Goal: Transaction & Acquisition: Obtain resource

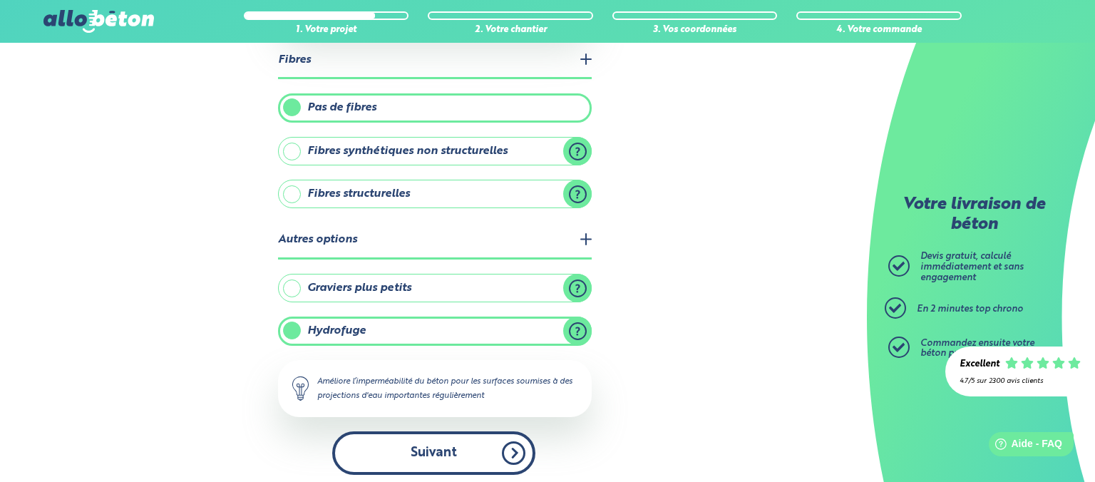
click at [510, 440] on button "Suivant" at bounding box center [433, 452] width 203 height 43
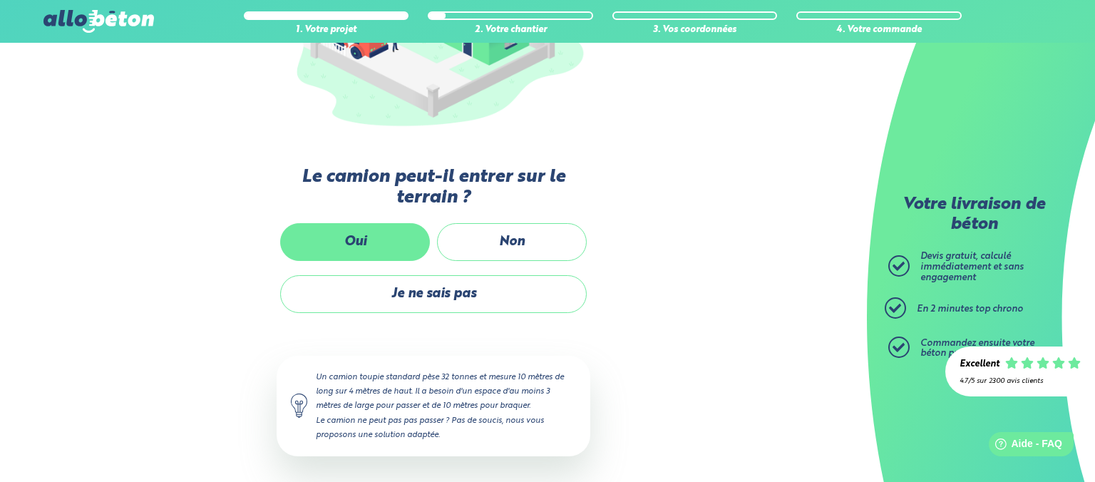
click at [393, 235] on label "Oui" at bounding box center [355, 242] width 150 height 38
click at [0, 0] on input "Oui" at bounding box center [0, 0] width 0 height 0
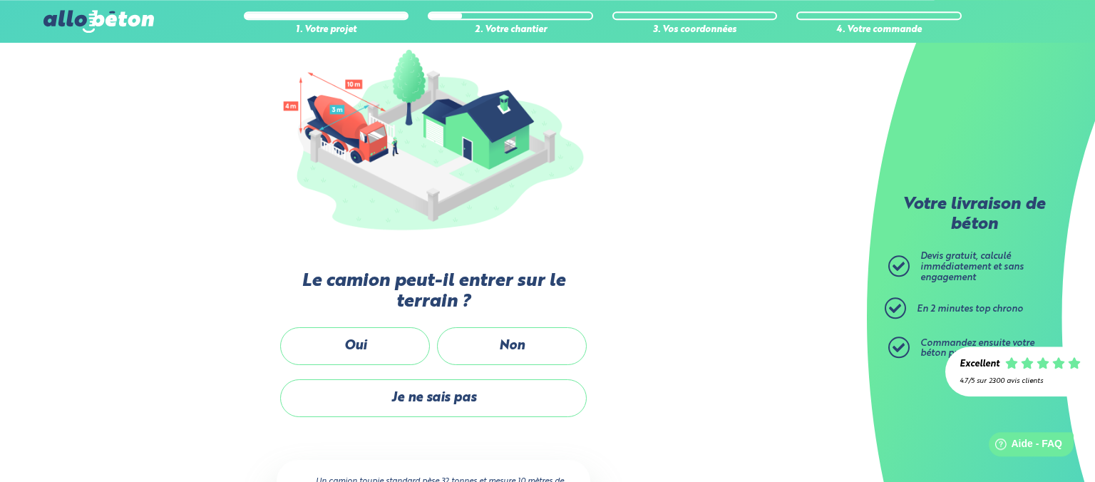
scroll to position [175, 0]
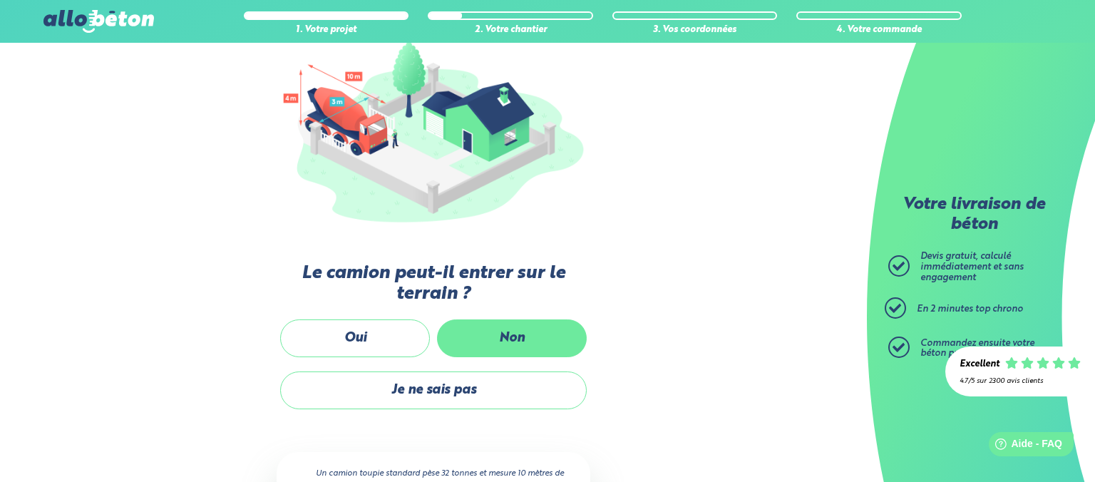
click at [512, 330] on label "Non" at bounding box center [512, 338] width 150 height 38
click at [0, 0] on input "Non" at bounding box center [0, 0] width 0 height 0
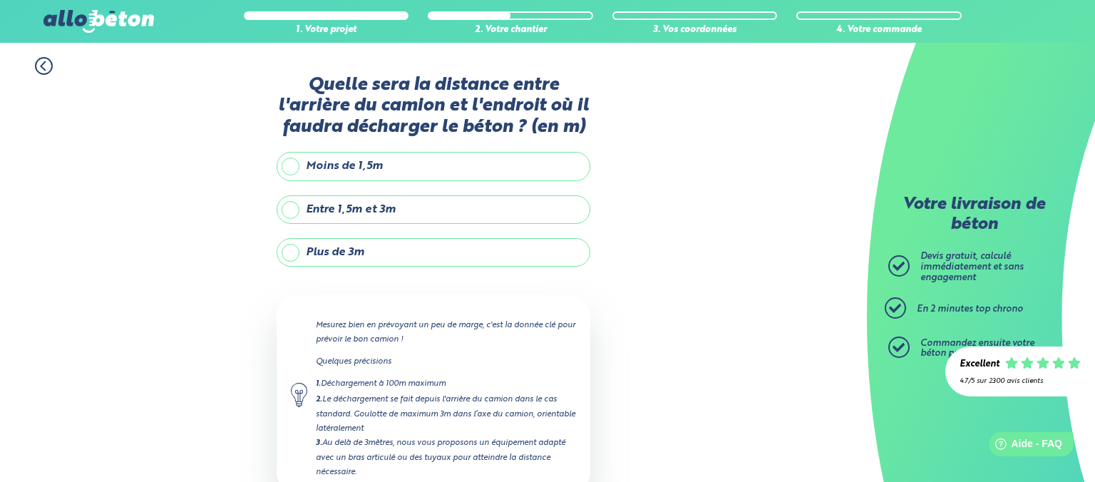
click at [296, 214] on label "Entre 1,5m et 3m" at bounding box center [433, 209] width 314 height 29
click at [0, 0] on input "Entre 1,5m et 3m" at bounding box center [0, 0] width 0 height 0
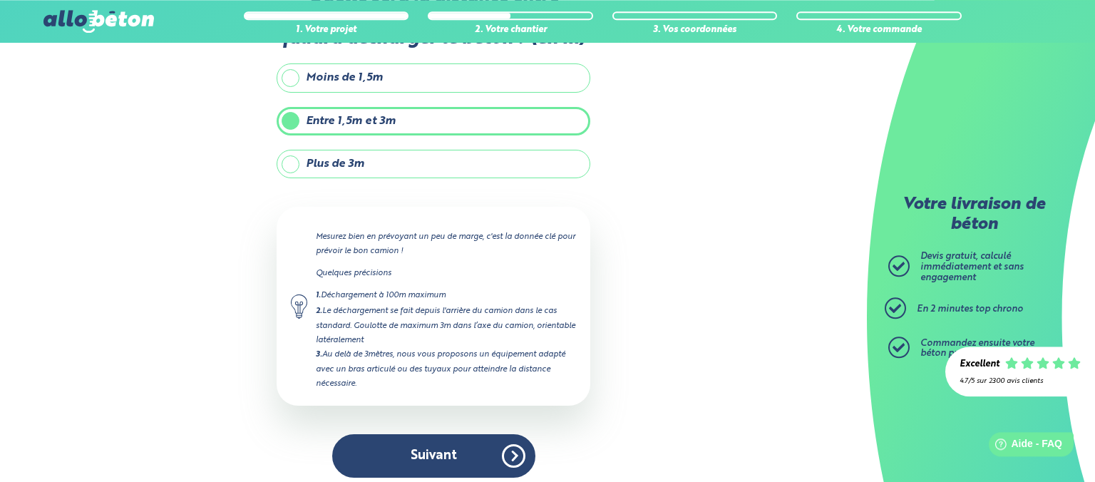
scroll to position [94, 0]
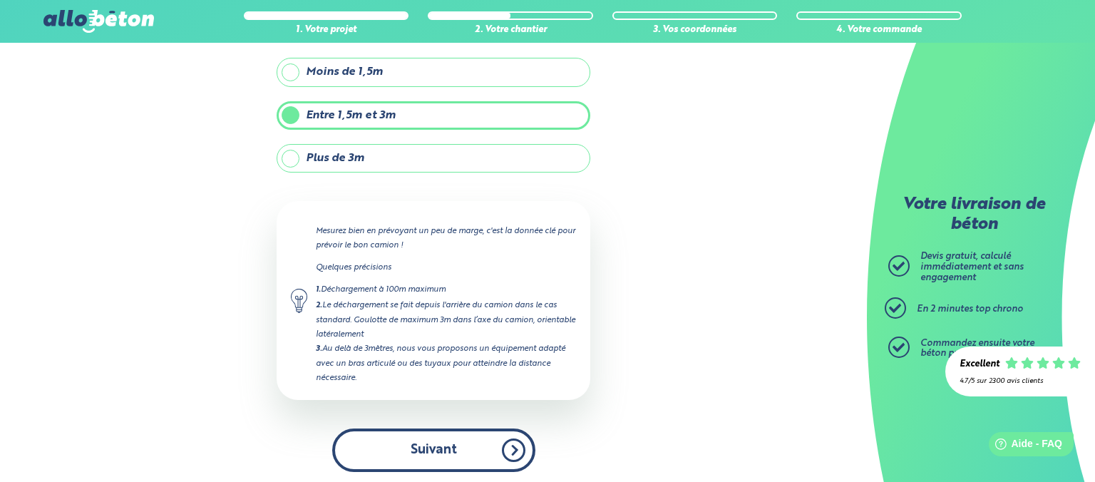
click at [517, 440] on button "Suivant" at bounding box center [433, 449] width 203 height 43
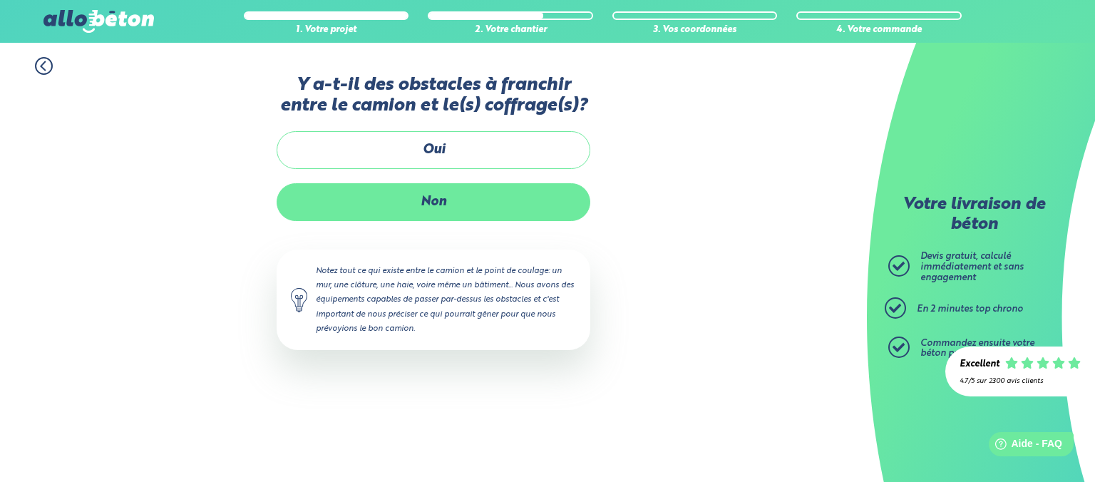
click at [429, 207] on label "Non" at bounding box center [433, 202] width 314 height 38
click at [0, 0] on input "Non" at bounding box center [0, 0] width 0 height 0
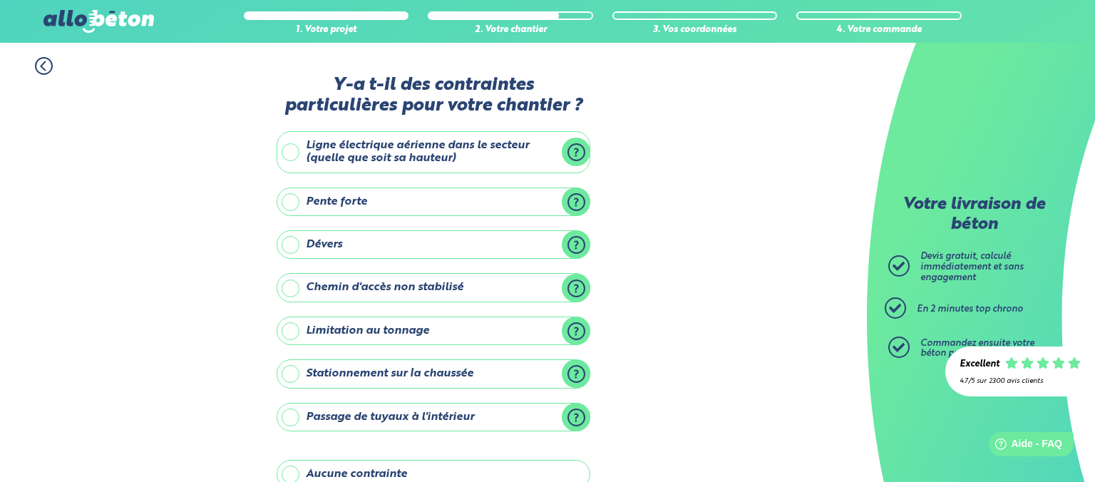
click at [574, 373] on label "Stationnement sur la chaussée" at bounding box center [433, 373] width 314 height 29
click at [0, 0] on input "Stationnement sur la chaussée" at bounding box center [0, 0] width 0 height 0
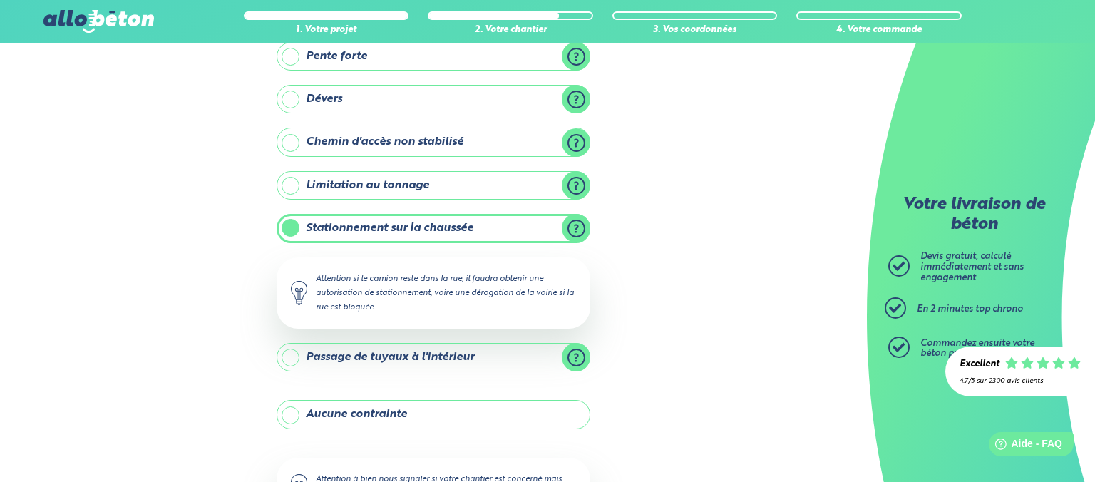
scroll to position [150, 0]
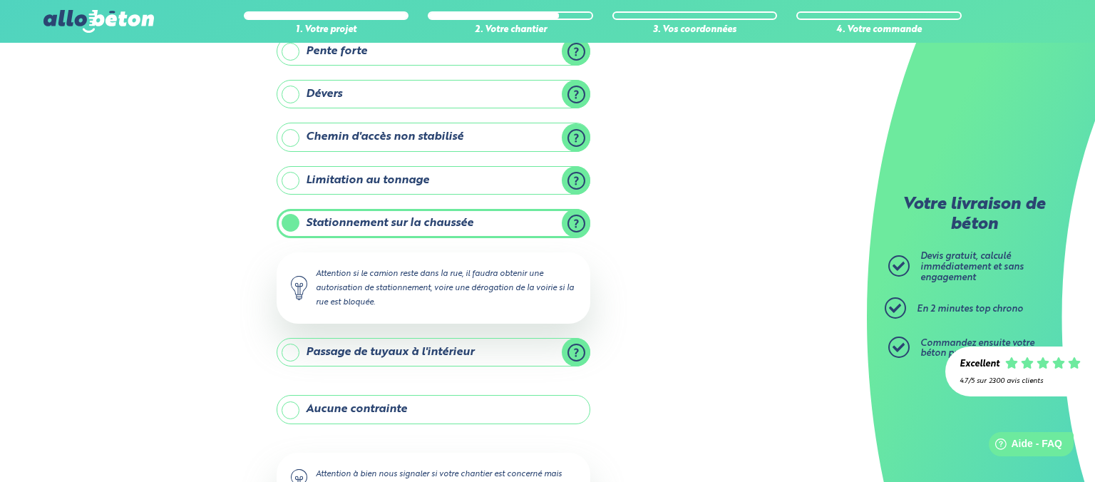
click at [295, 405] on label "Aucune contrainte" at bounding box center [433, 409] width 314 height 29
click at [0, 0] on input "Aucune contrainte" at bounding box center [0, 0] width 0 height 0
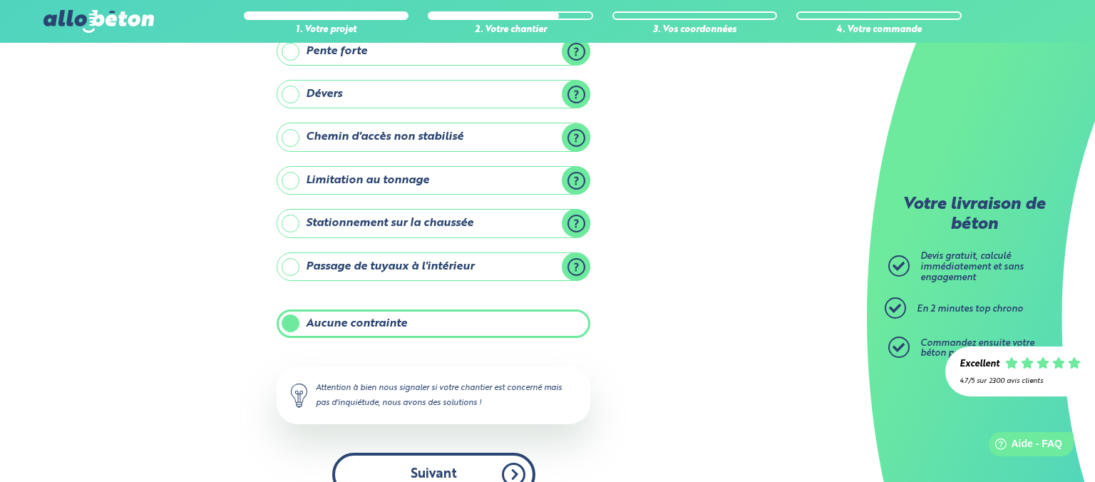
click at [511, 465] on button "Suivant" at bounding box center [433, 473] width 203 height 43
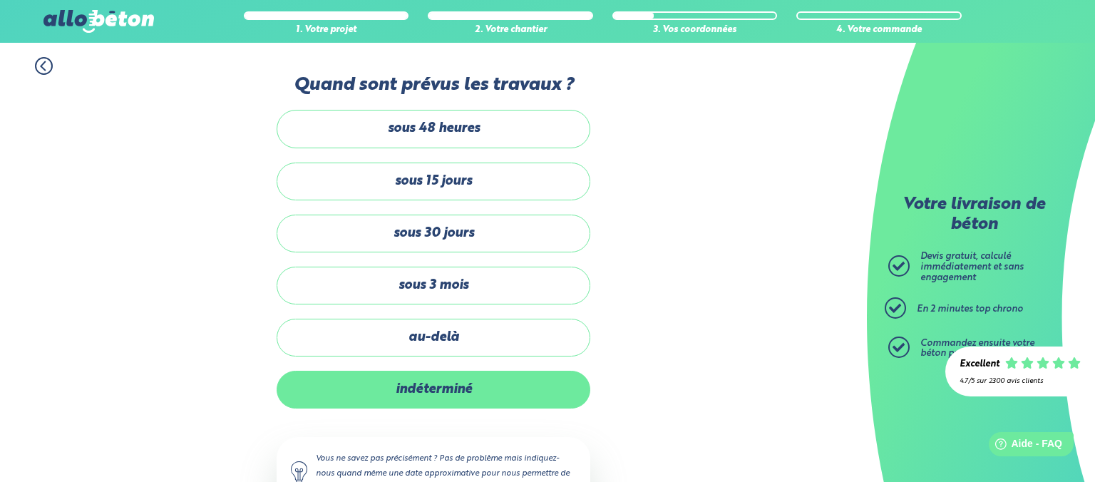
click at [477, 388] on label "indéterminé" at bounding box center [433, 390] width 314 height 38
click at [0, 0] on input "indéterminé" at bounding box center [0, 0] width 0 height 0
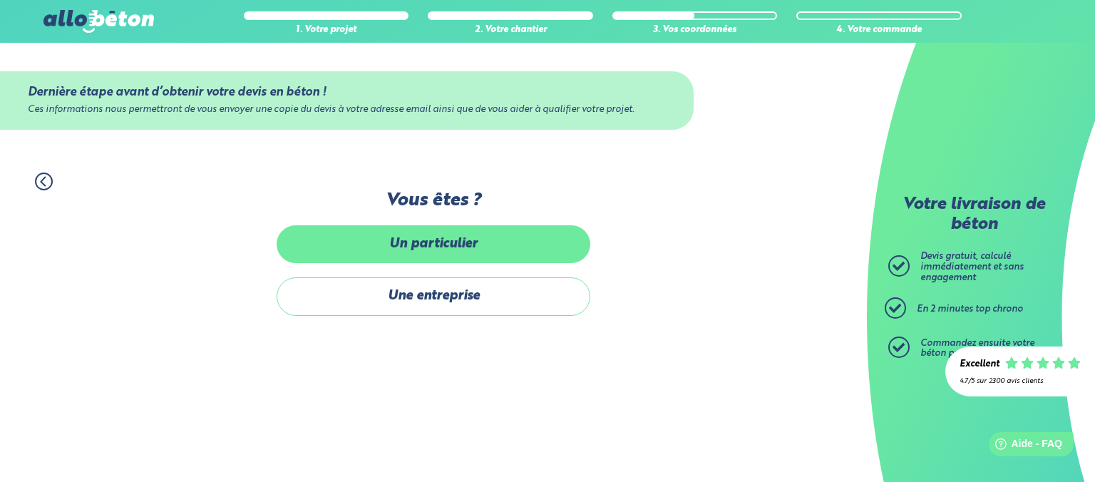
click at [457, 251] on label "Un particulier" at bounding box center [433, 244] width 314 height 38
click at [0, 0] on input "Un particulier" at bounding box center [0, 0] width 0 height 0
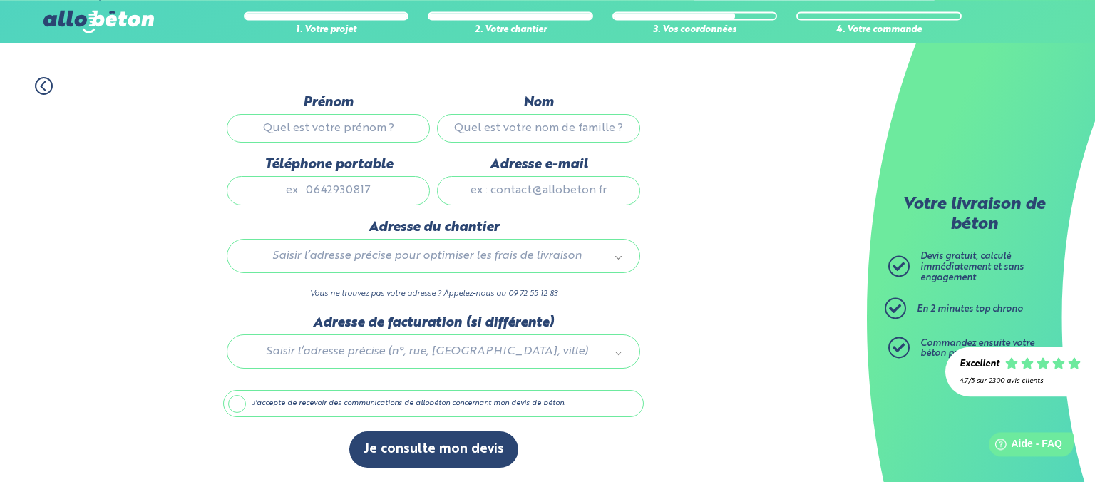
scroll to position [100, 0]
click at [312, 132] on input "Prénom" at bounding box center [328, 128] width 203 height 29
type input "[PERSON_NAME]"
click at [516, 132] on input "Nom" at bounding box center [538, 128] width 203 height 29
type input "cuenot"
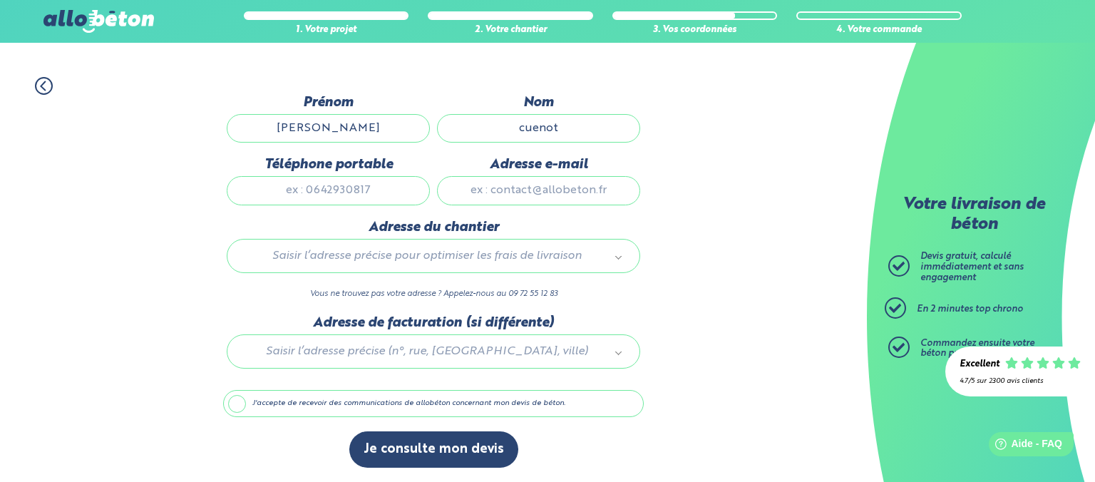
click at [395, 196] on input "Téléphone portable" at bounding box center [328, 190] width 203 height 29
type input "0695258335"
click at [546, 199] on input "Adresse e-mail" at bounding box center [538, 190] width 203 height 29
type input "[EMAIL_ADDRESS][DOMAIN_NAME]"
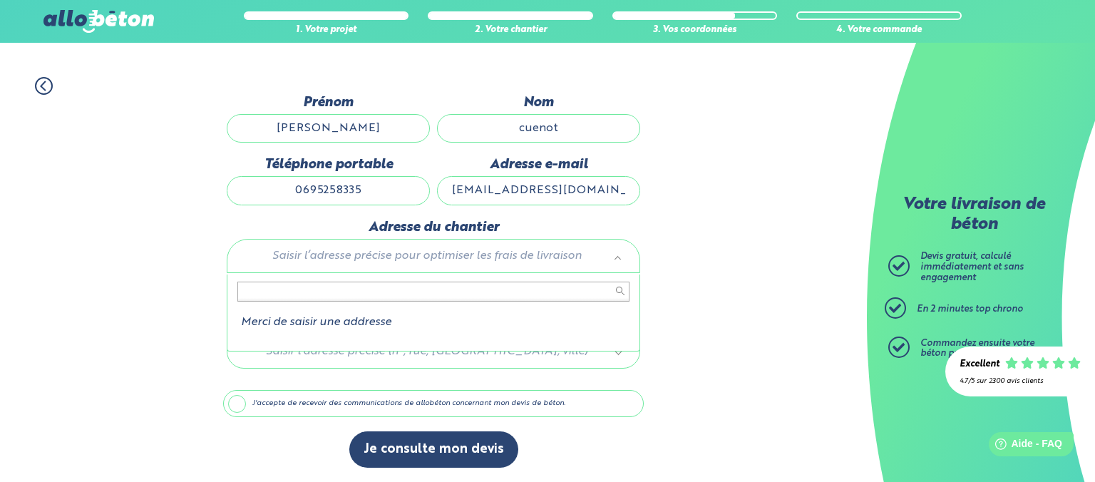
click at [467, 256] on body "09 72 55 12 83 Conseils et Appel Gratuits nos produits le béton prêt à l'emploi…" at bounding box center [547, 193] width 1095 height 577
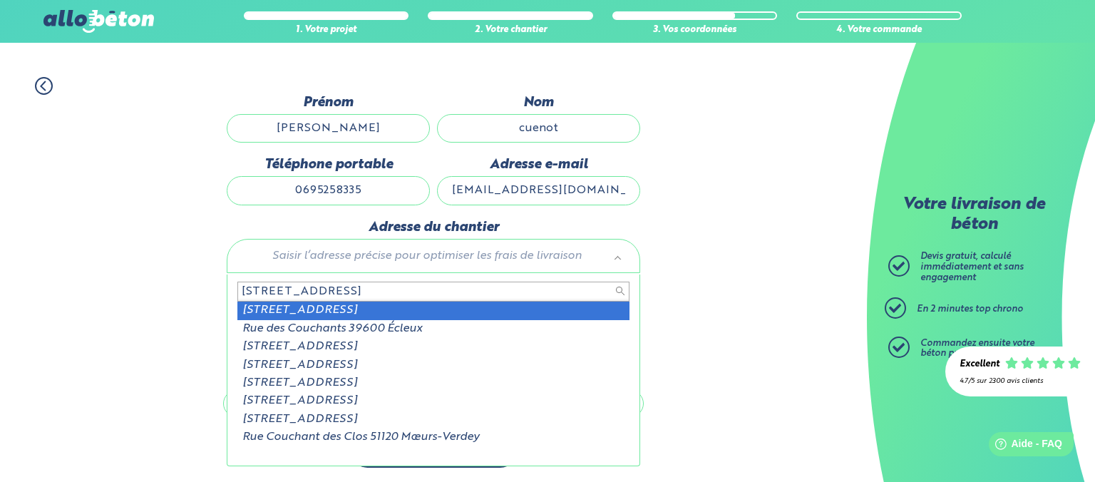
type input "6, rue des couchants"
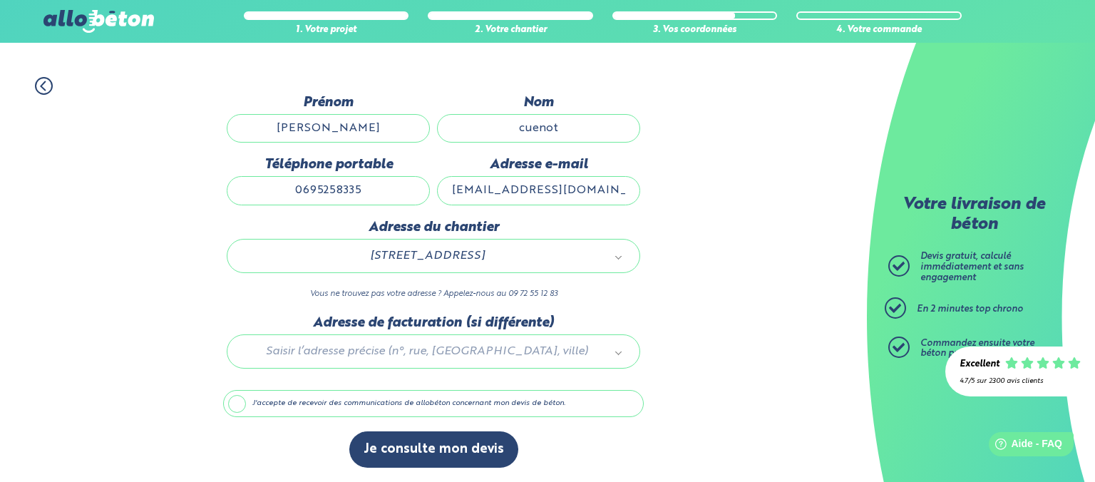
click at [407, 352] on div at bounding box center [433, 349] width 420 height 68
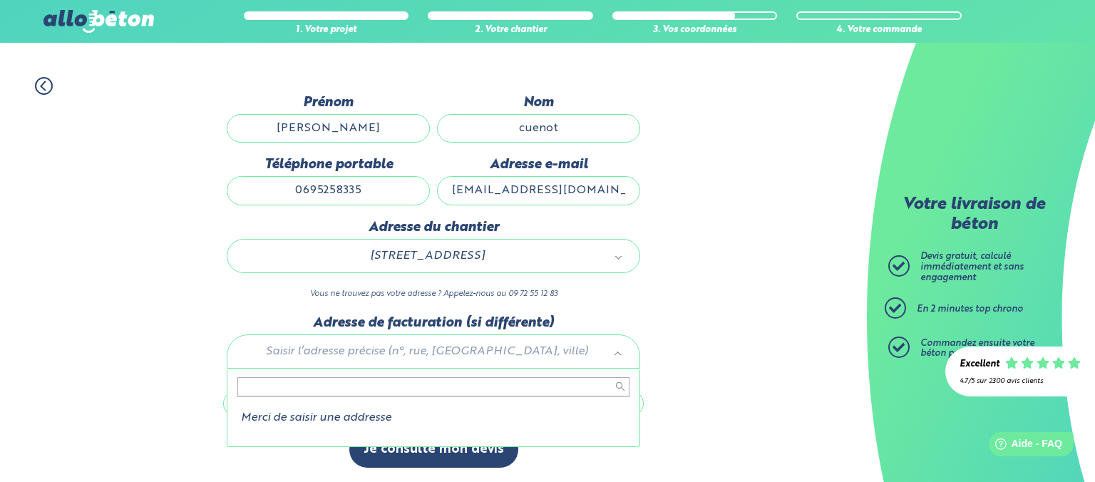
click at [637, 335] on body "09 72 55 12 83 Conseils et Appel Gratuits nos produits le béton prêt à l'emploi…" at bounding box center [547, 193] width 1095 height 577
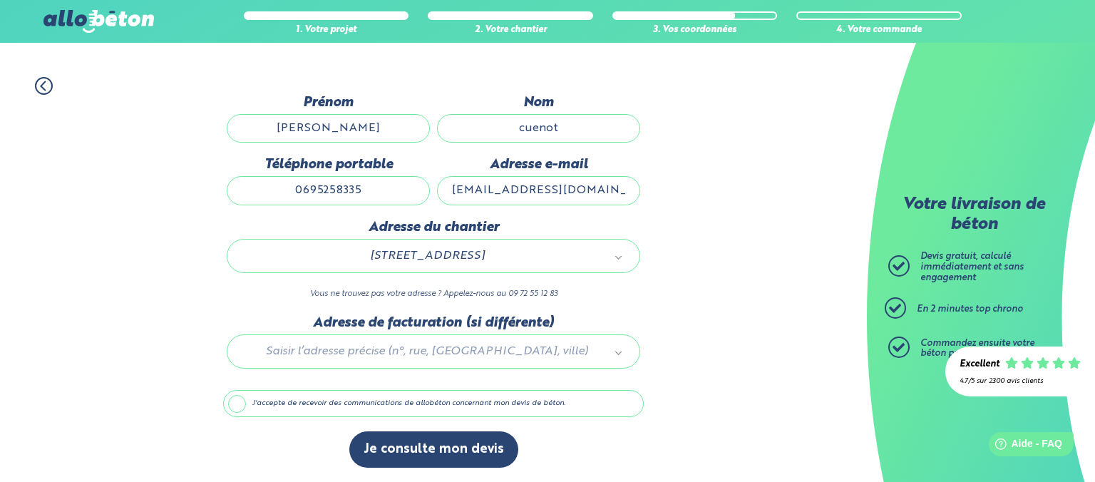
click at [235, 403] on label "J'accepte de recevoir des communications de allobéton concernant mon devis de b…" at bounding box center [433, 403] width 420 height 27
click at [0, 0] on input "J'accepte de recevoir des communications de allobéton concernant mon devis de b…" at bounding box center [0, 0] width 0 height 0
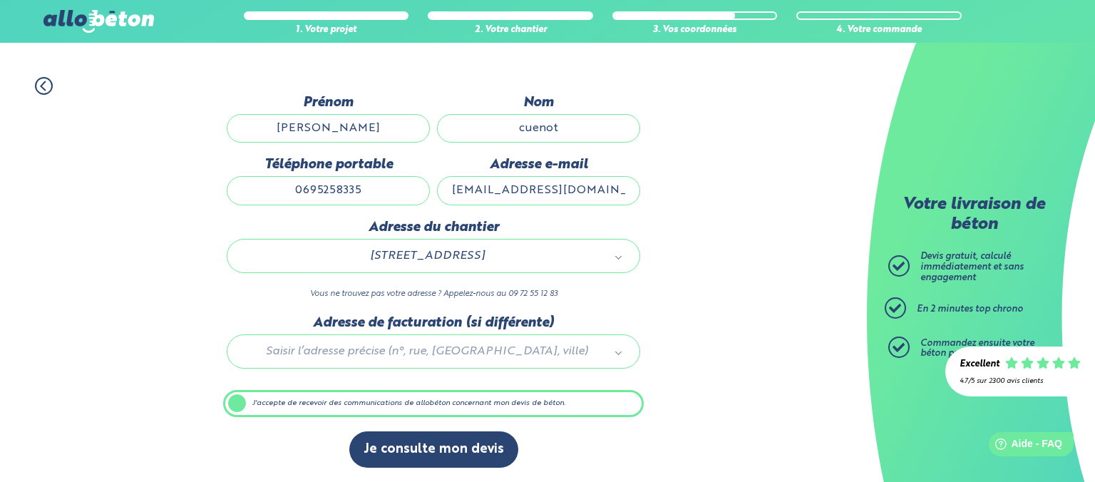
scroll to position [99, 0]
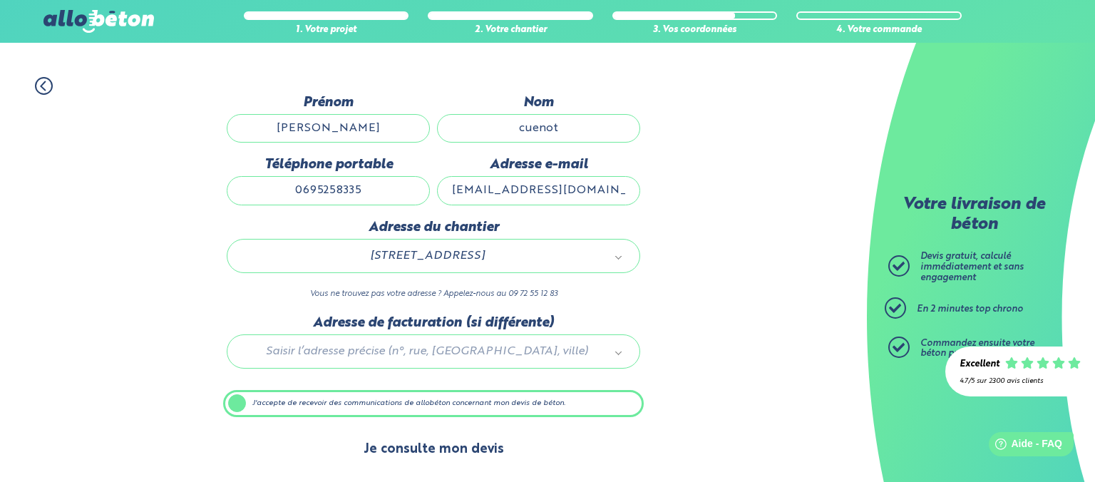
click at [432, 449] on button "Je consulte mon devis" at bounding box center [433, 449] width 169 height 36
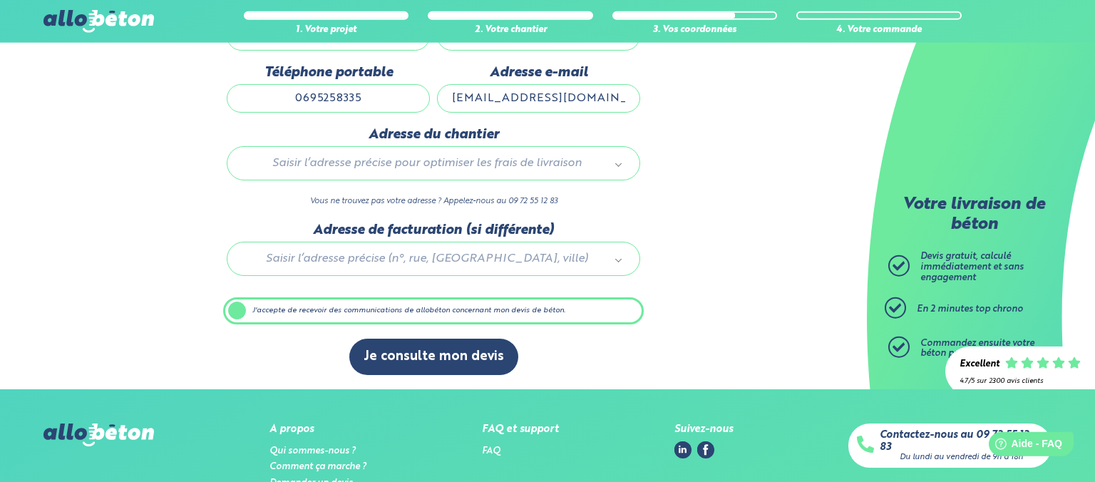
scroll to position [337, 0]
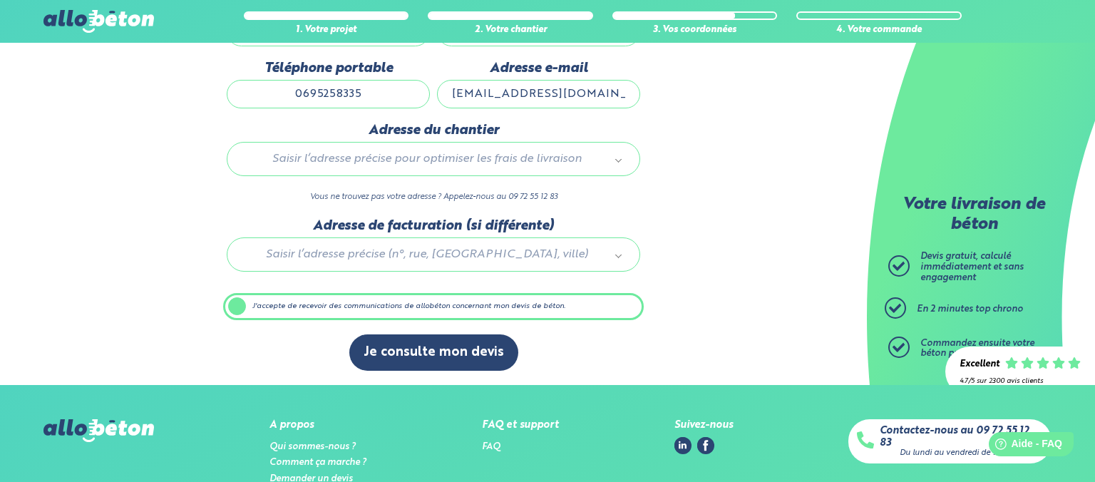
click at [238, 309] on label "J'accepte de recevoir des communications de allobéton concernant mon devis de b…" at bounding box center [433, 306] width 420 height 27
click at [0, 0] on input "J'accepte de recevoir des communications de allobéton concernant mon devis de b…" at bounding box center [0, 0] width 0 height 0
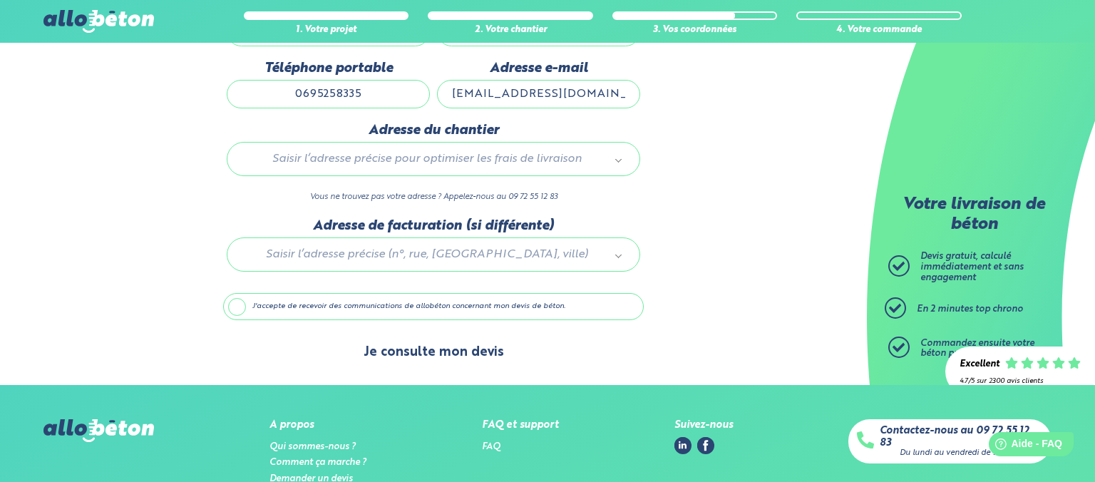
click at [457, 363] on button "Je consulte mon devis" at bounding box center [433, 352] width 169 height 36
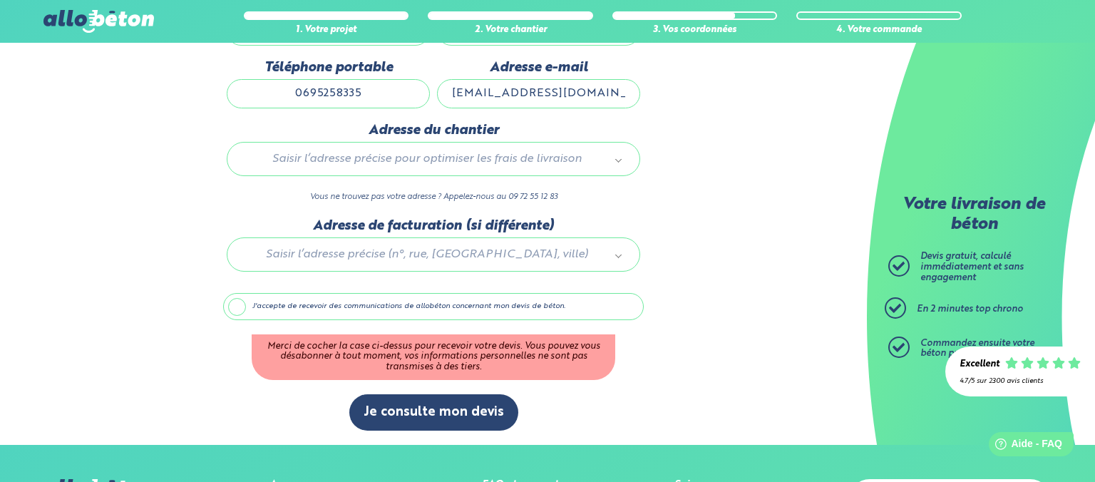
click at [227, 303] on label "J'accepte de recevoir des communications de allobéton concernant mon devis de b…" at bounding box center [433, 306] width 420 height 27
click at [0, 0] on input "J'accepte de recevoir des communications de allobéton concernant mon devis de b…" at bounding box center [0, 0] width 0 height 0
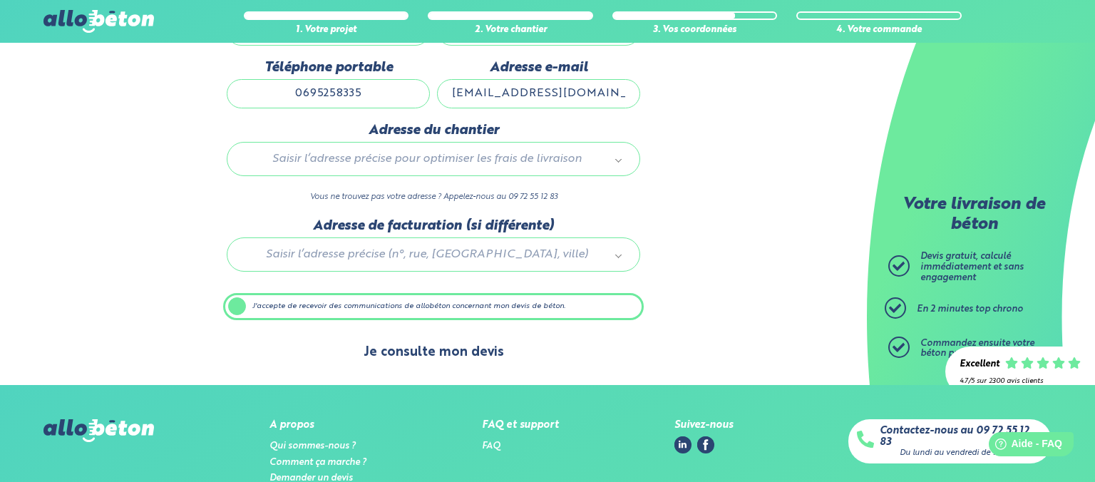
click at [435, 348] on button "Je consulte mon devis" at bounding box center [433, 352] width 169 height 36
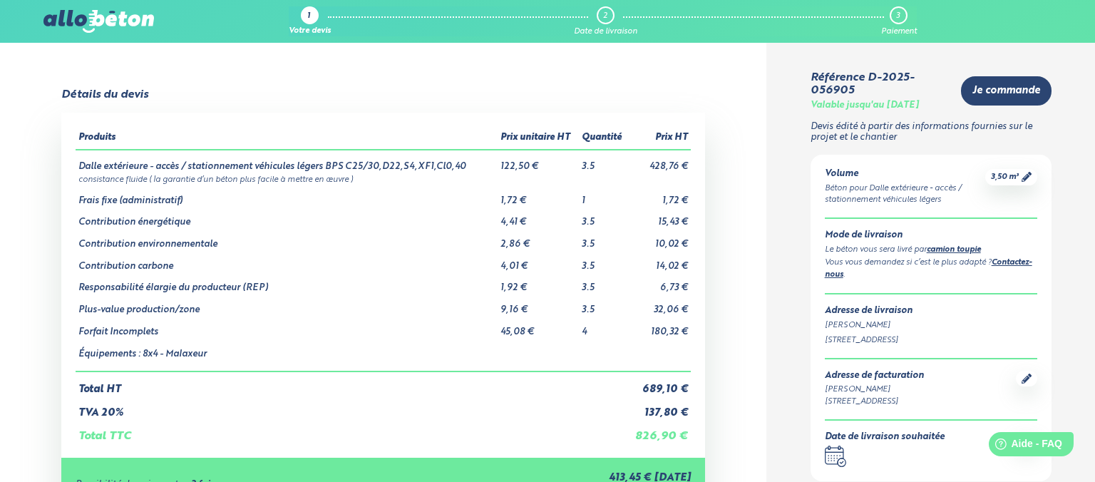
drag, startPoint x: 1091, startPoint y: 5, endPoint x: 1002, endPoint y: 9, distance: 89.2
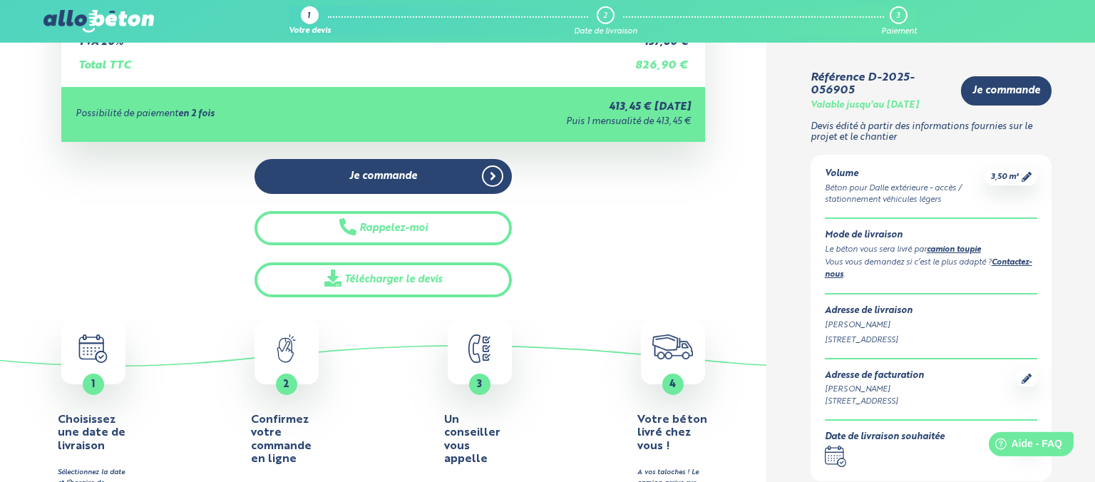
scroll to position [413, 0]
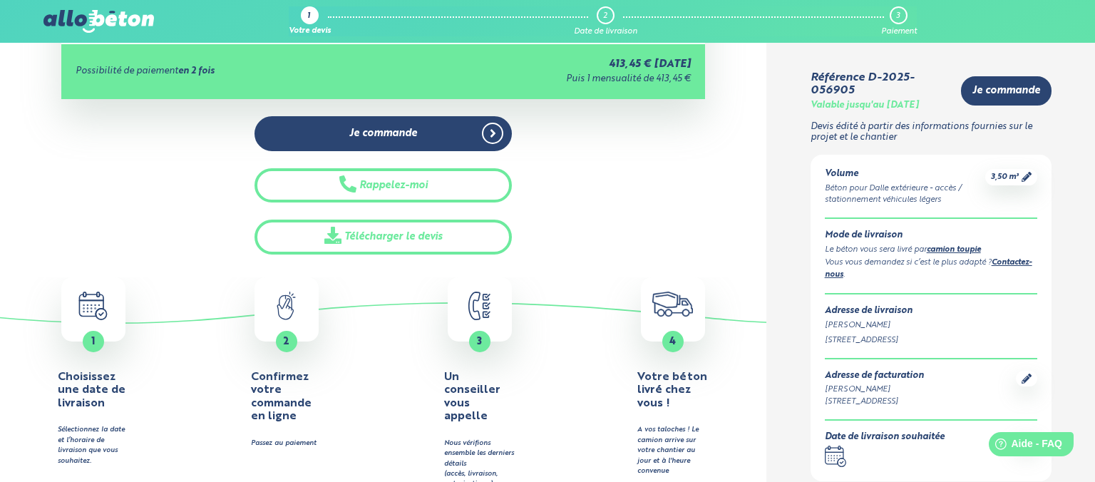
click at [842, 452] on icon at bounding box center [833, 458] width 18 height 12
click at [862, 439] on div "Date de livraison souhaitée" at bounding box center [884, 437] width 120 height 11
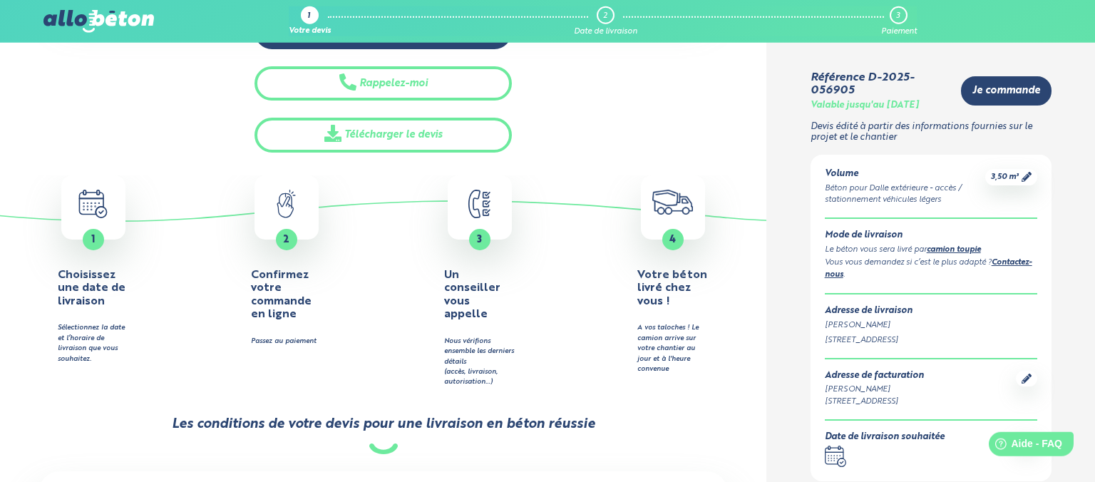
scroll to position [530, 0]
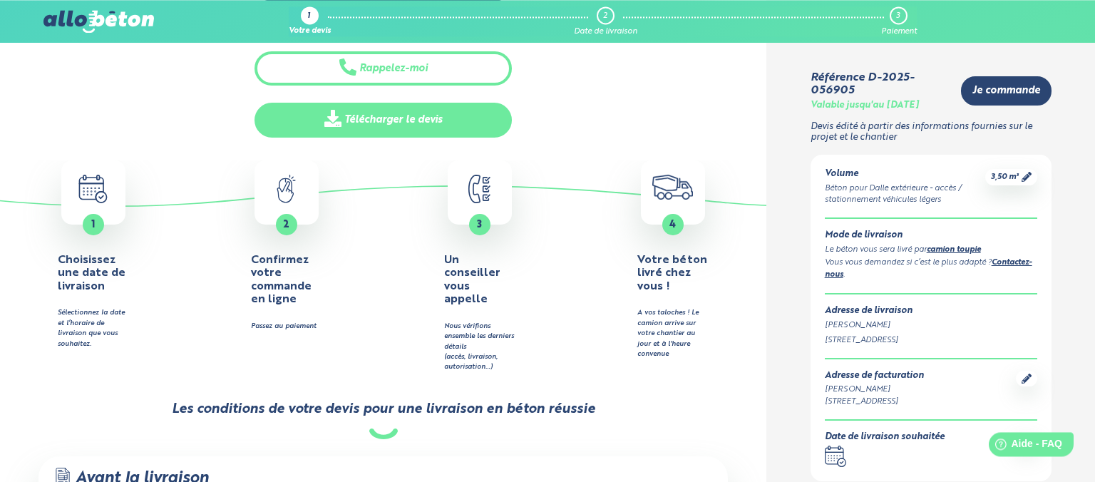
click at [429, 116] on link "Télécharger le devis" at bounding box center [382, 120] width 257 height 35
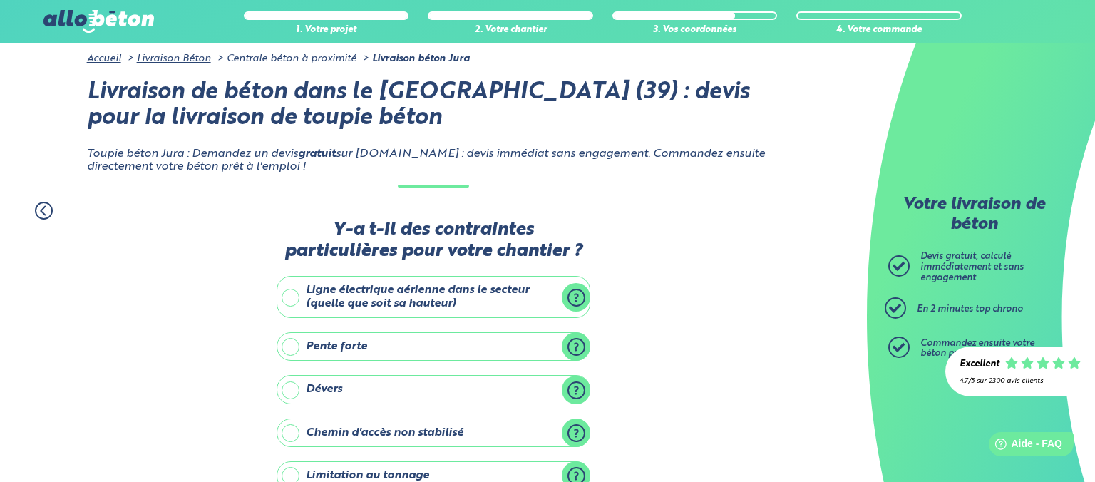
scroll to position [150, 0]
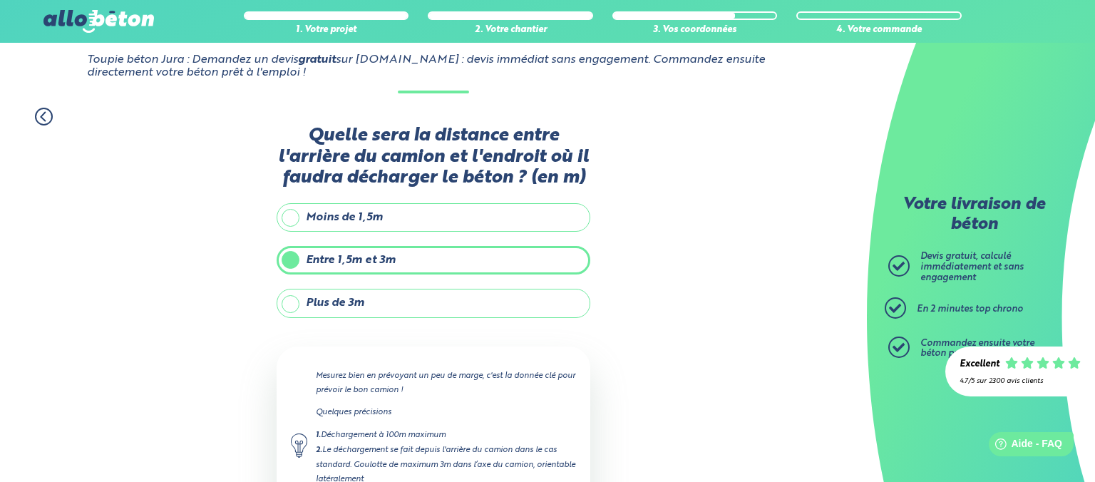
scroll to position [175, 0]
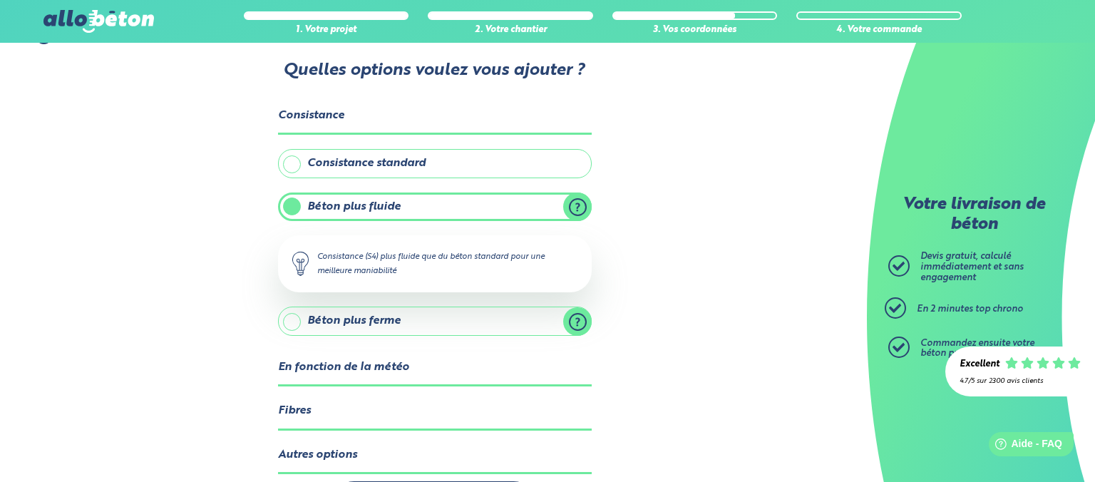
scroll to position [406, 0]
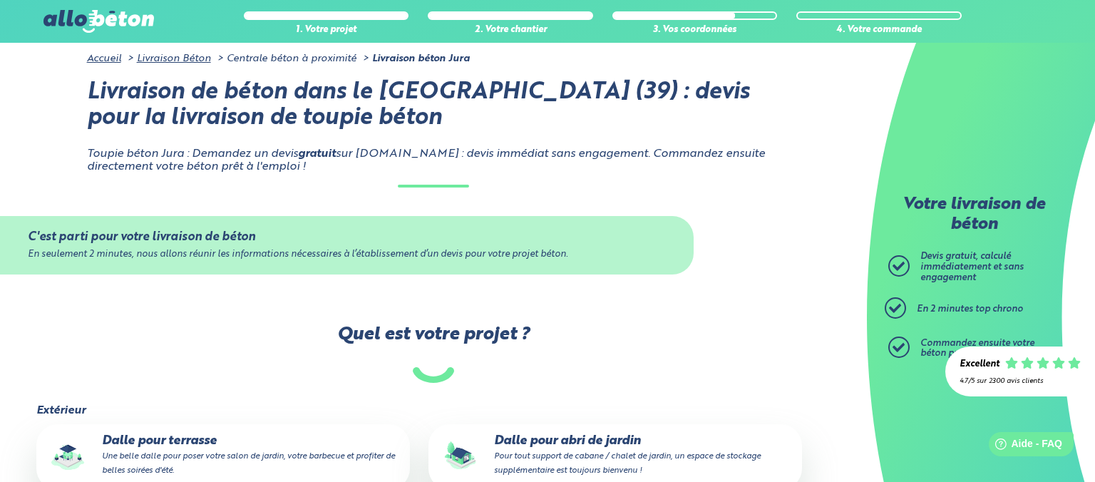
scroll to position [185, 0]
